Goal: Find specific page/section: Find specific page/section

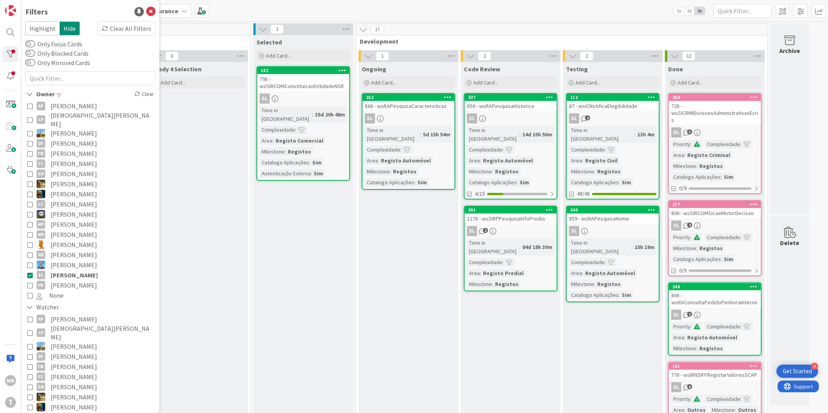
scroll to position [87, 0]
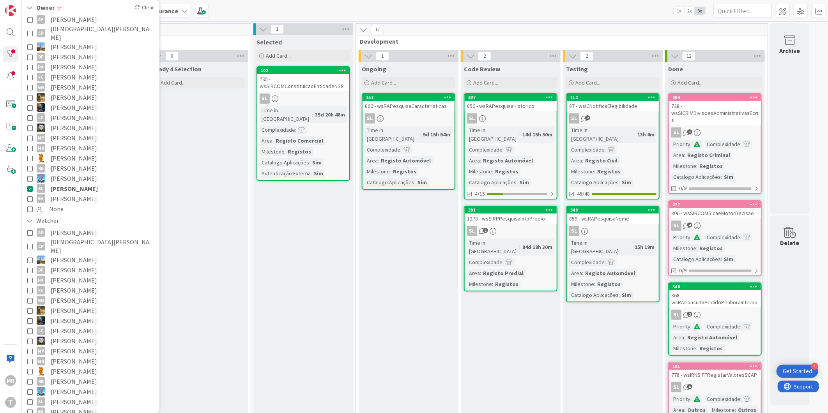
click at [71, 184] on span "[PERSON_NAME]" at bounding box center [74, 189] width 47 height 10
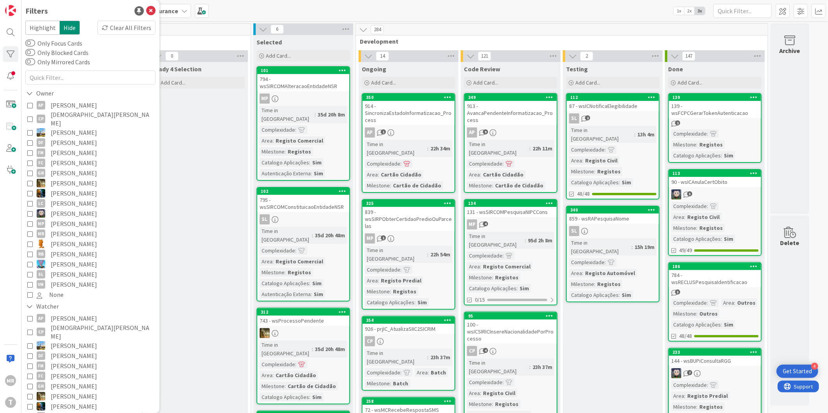
scroll to position [0, 0]
click at [744, 12] on input "text" at bounding box center [743, 11] width 58 height 14
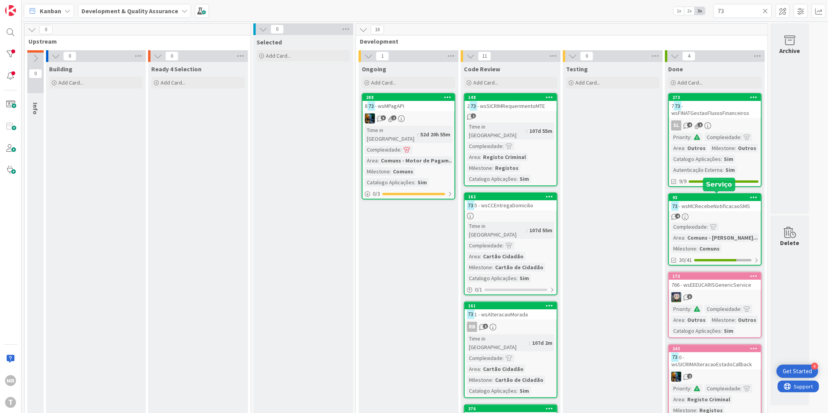
click at [703, 199] on div "93" at bounding box center [717, 197] width 89 height 5
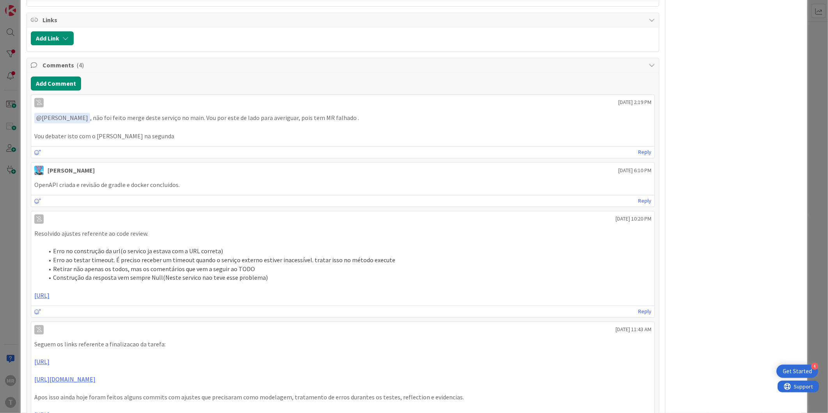
scroll to position [1083, 0]
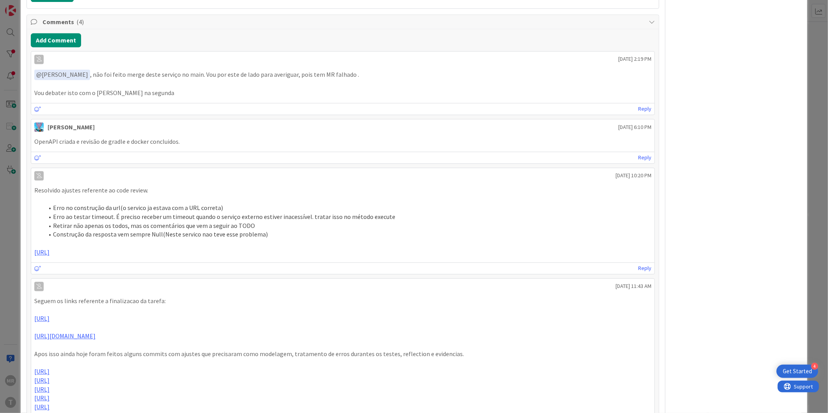
click at [38, 175] on icon at bounding box center [39, 176] width 6 height 5
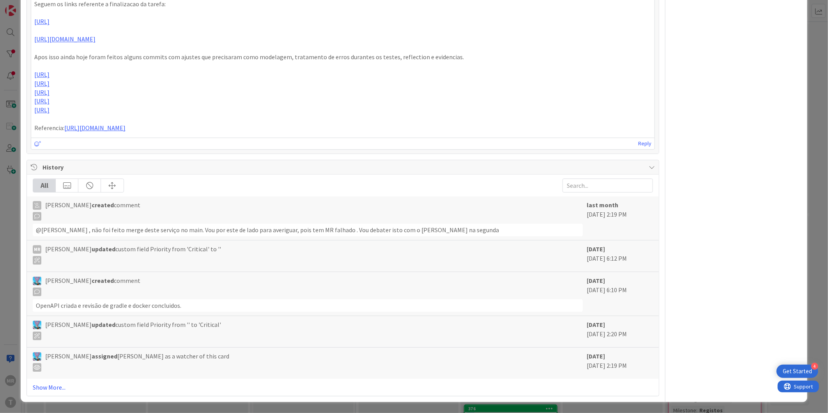
scroll to position [1417, 0]
click at [41, 388] on link "Show More..." at bounding box center [343, 387] width 620 height 9
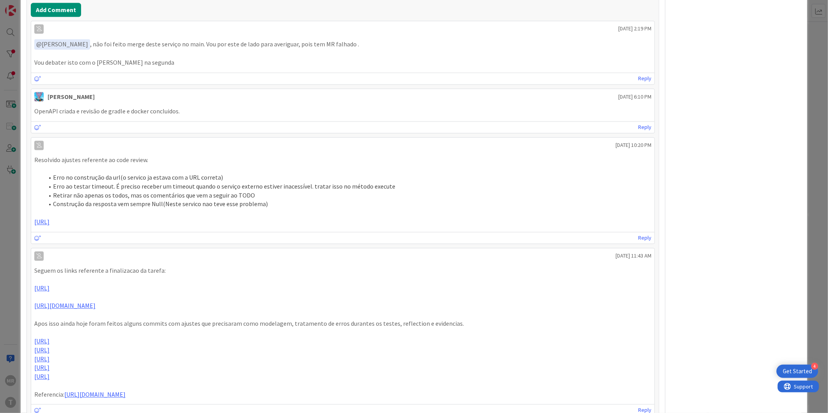
scroll to position [1070, 0]
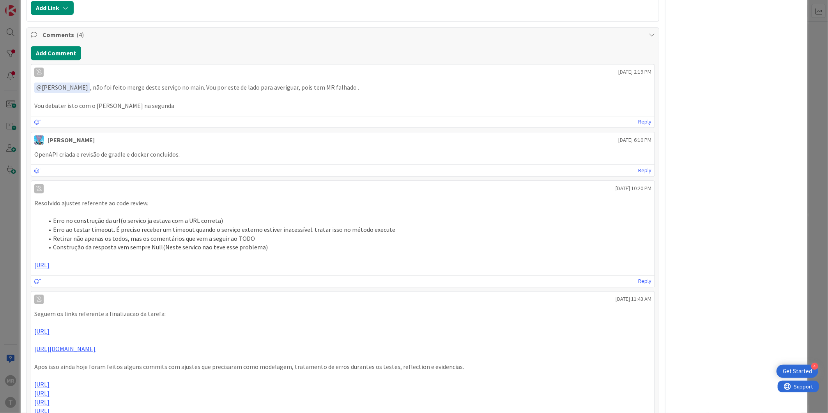
drag, startPoint x: 455, startPoint y: 271, endPoint x: 14, endPoint y: 269, distance: 440.6
click at [14, 269] on div "ID 93 Development & Quality Assurance Done Title 29 / 128 73 - wsMCRecebeNotifi…" at bounding box center [414, 206] width 828 height 413
copy link "[URL]"
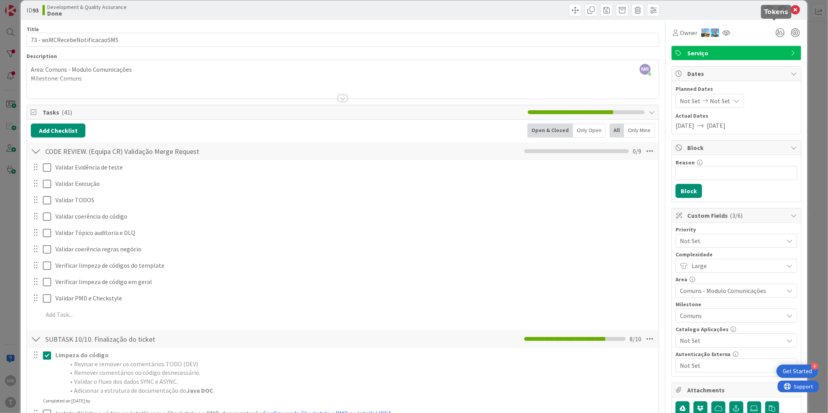
scroll to position [0, 0]
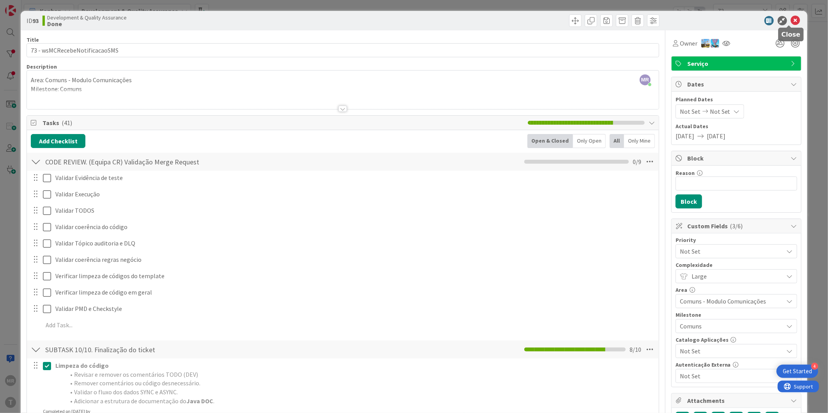
click at [792, 21] on icon at bounding box center [795, 20] width 9 height 9
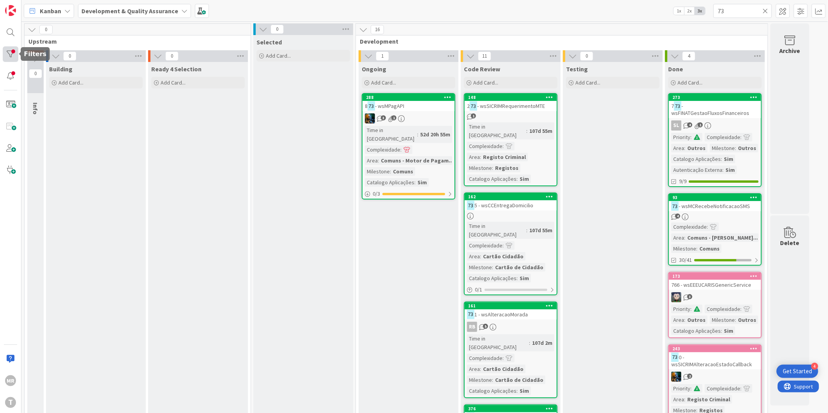
click at [5, 53] on div at bounding box center [11, 54] width 16 height 16
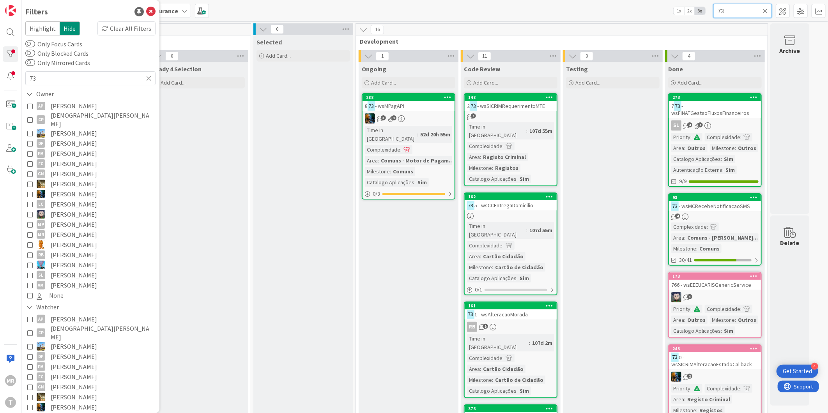
drag, startPoint x: 728, startPoint y: 14, endPoint x: 698, endPoint y: 8, distance: 30.6
click at [698, 8] on div "Kanban Development & Quality Assurance 1x 2x 3x 73" at bounding box center [424, 10] width 807 height 21
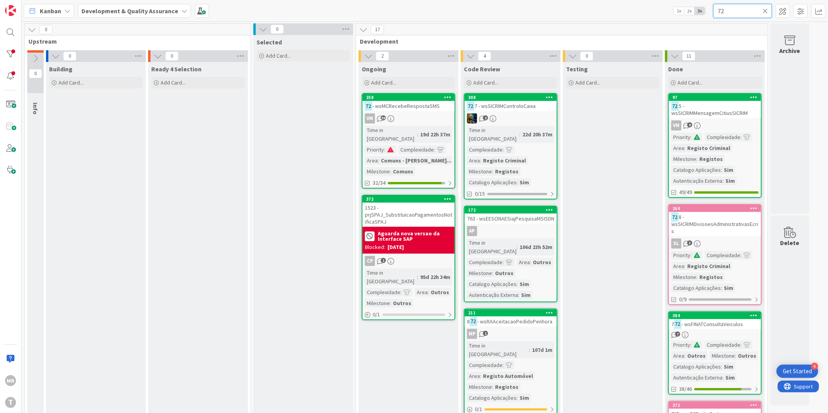
click at [770, 9] on input "72" at bounding box center [743, 11] width 58 height 14
type input "72"
click at [765, 11] on icon at bounding box center [765, 10] width 5 height 7
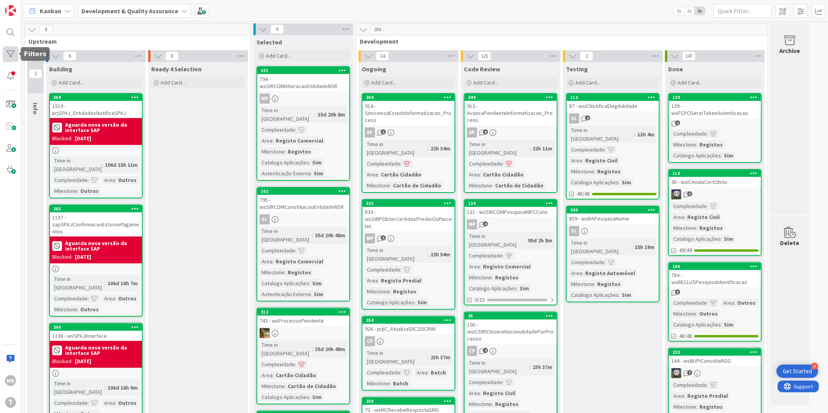
click at [9, 60] on div at bounding box center [11, 54] width 16 height 16
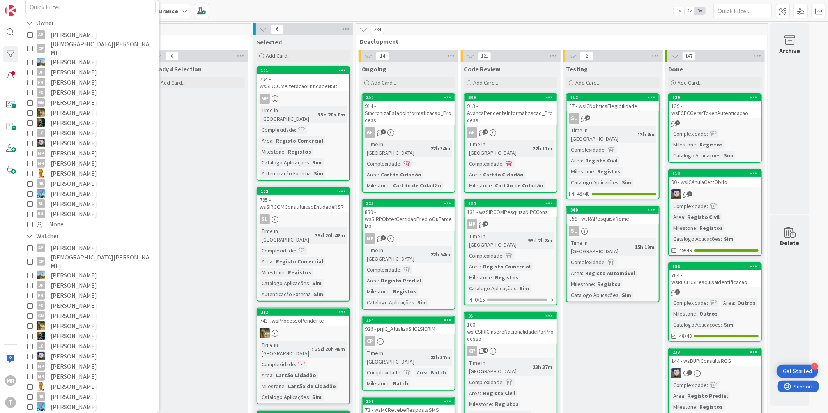
scroll to position [87, 0]
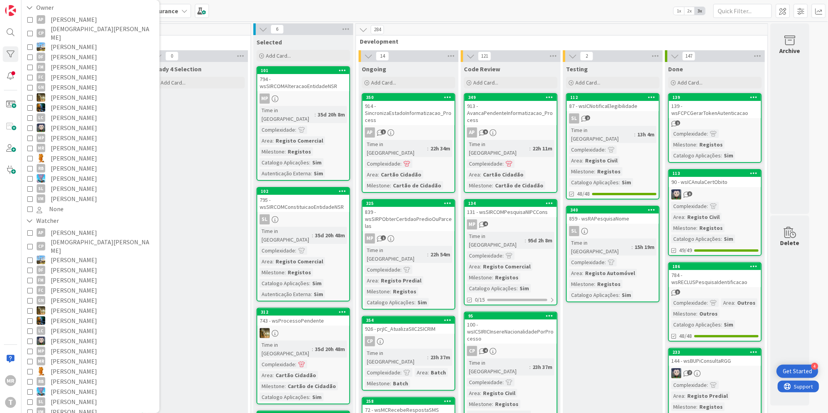
click at [84, 275] on span "[PERSON_NAME]" at bounding box center [74, 280] width 46 height 10
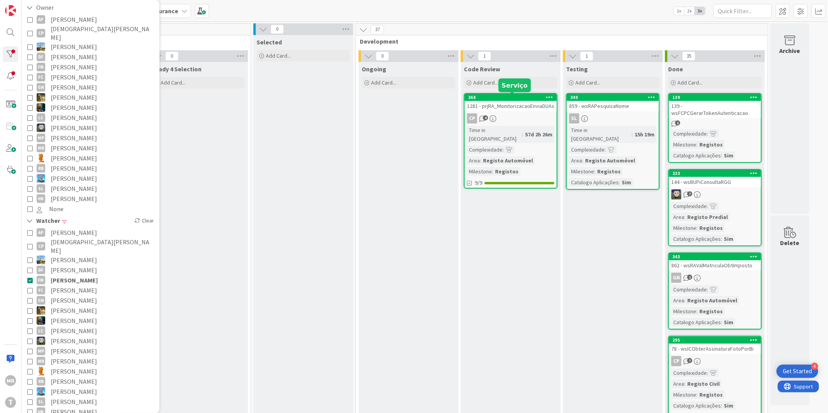
click at [524, 97] on div "368" at bounding box center [512, 97] width 89 height 5
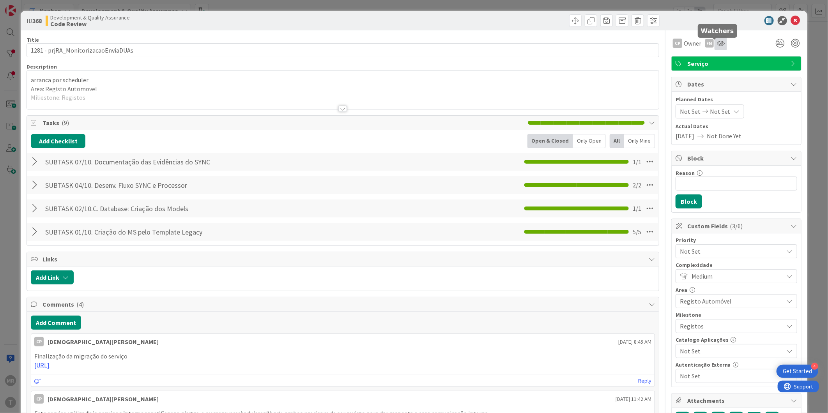
click at [717, 44] on icon at bounding box center [721, 43] width 8 height 6
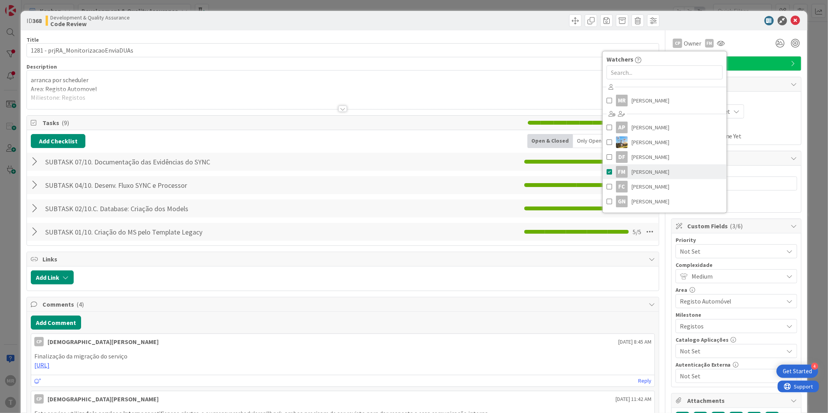
click at [607, 173] on span at bounding box center [609, 172] width 5 height 12
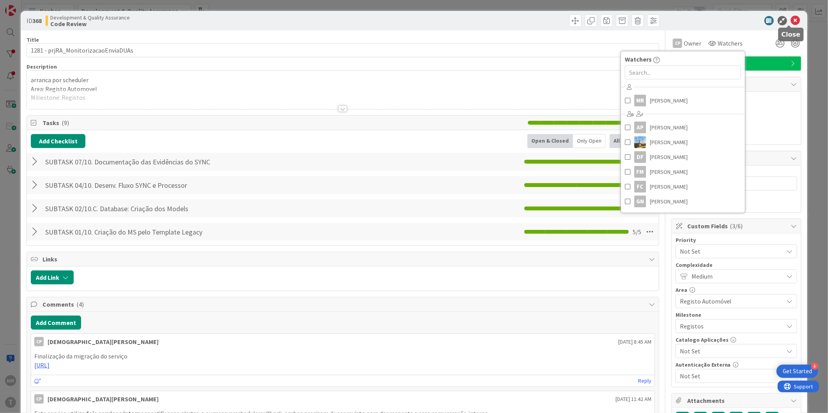
click at [791, 22] on icon at bounding box center [795, 20] width 9 height 9
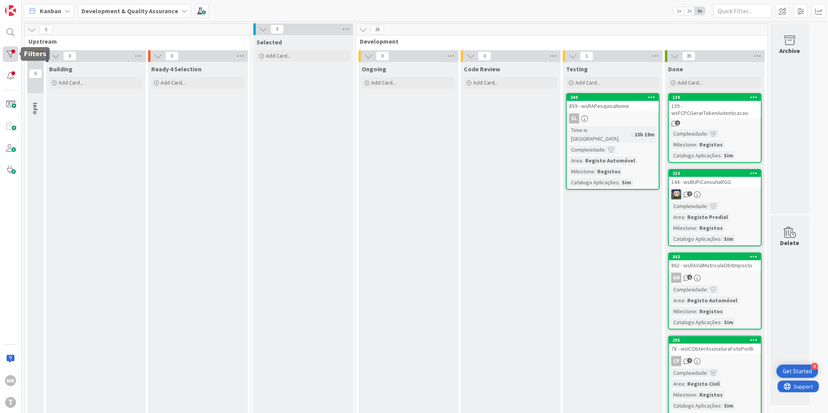
click at [12, 54] on div at bounding box center [11, 54] width 16 height 16
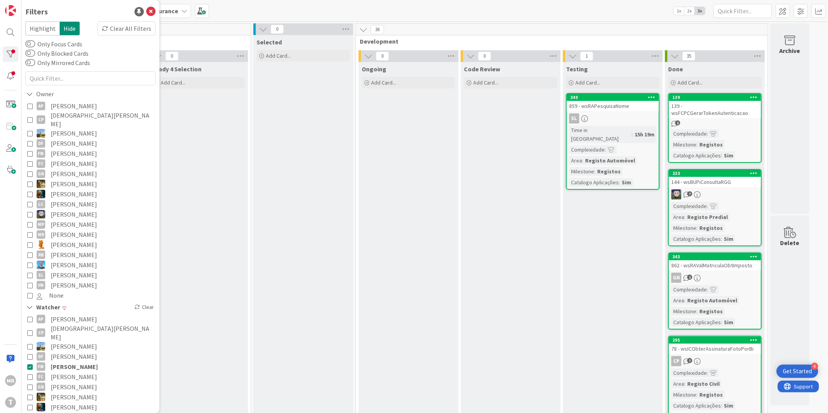
click at [73, 362] on span "[PERSON_NAME]" at bounding box center [74, 367] width 47 height 10
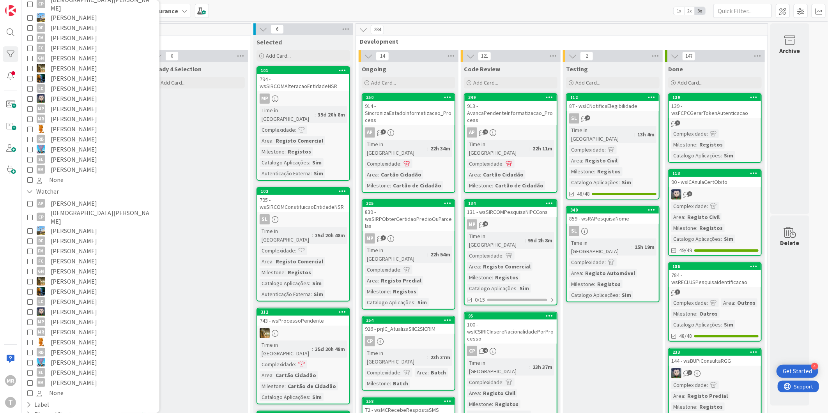
scroll to position [130, 0]
